Goal: Contribute content

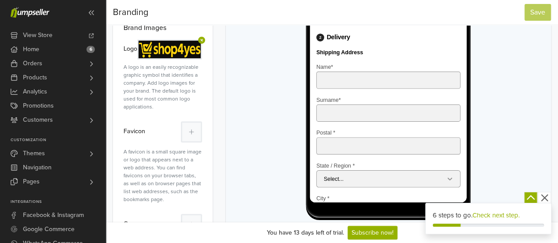
scroll to position [257, 0]
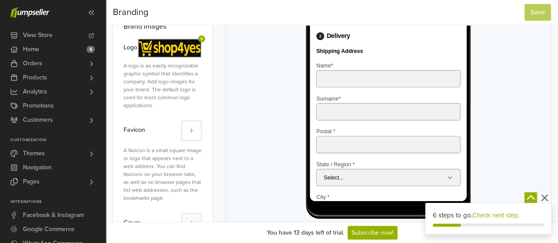
click at [192, 128] on icon at bounding box center [191, 131] width 5 height 6
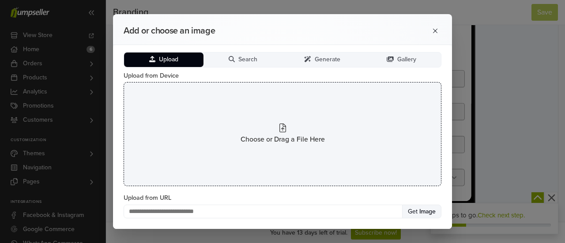
click at [274, 133] on div "Choose or Drag a File Here" at bounding box center [283, 134] width 318 height 104
type input "**********"
click at [283, 128] on icon at bounding box center [282, 128] width 7 height 9
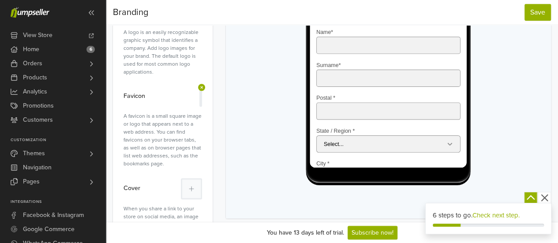
scroll to position [283, 0]
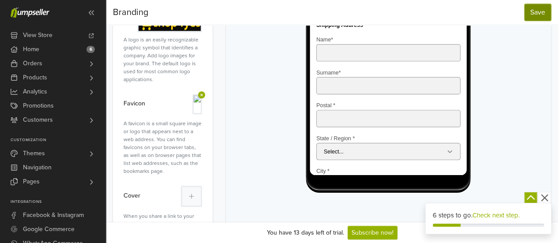
click at [534, 15] on button "Save" at bounding box center [538, 12] width 26 height 17
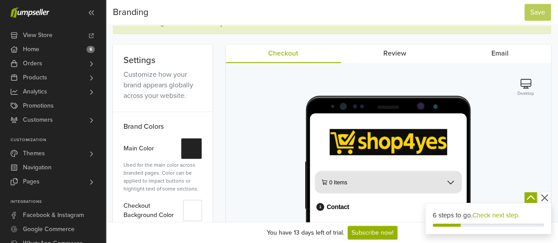
scroll to position [0, 0]
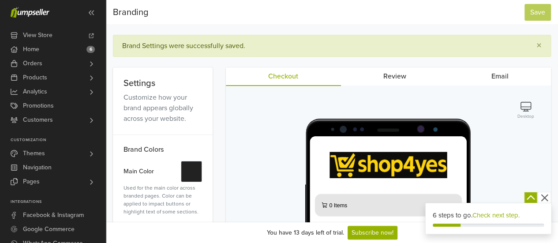
click at [529, 109] on icon "button" at bounding box center [526, 107] width 11 height 10
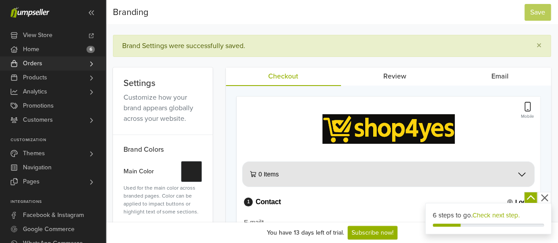
click at [35, 64] on span "Orders" at bounding box center [32, 63] width 19 height 14
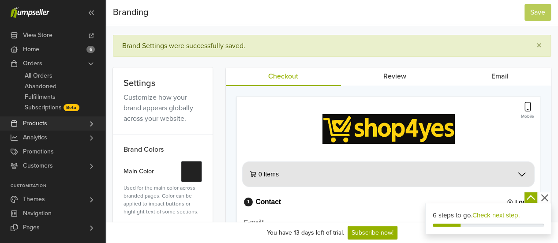
click at [36, 120] on span "Products" at bounding box center [35, 124] width 24 height 14
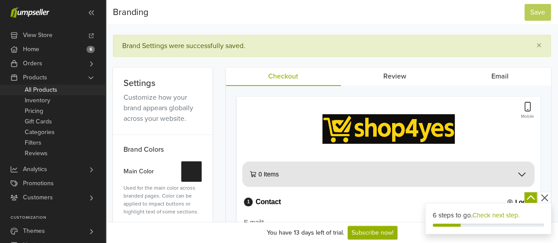
click at [50, 87] on span "All Products" at bounding box center [41, 90] width 33 height 11
